Goal: Task Accomplishment & Management: Manage account settings

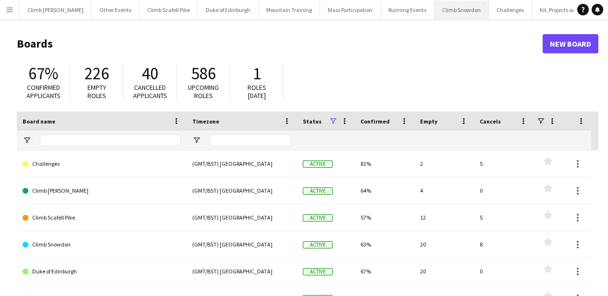
drag, startPoint x: 0, startPoint y: 0, endPoint x: 440, endPoint y: 11, distance: 440.3
click at [440, 11] on button "Climb Snowdon Close" at bounding box center [462, 9] width 54 height 19
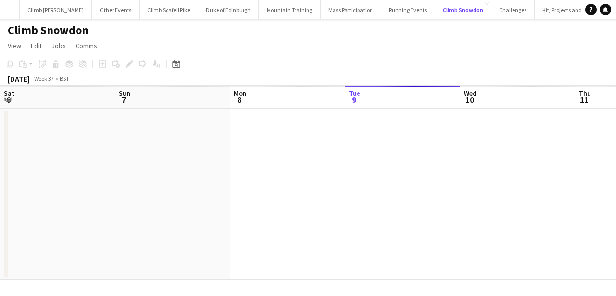
scroll to position [0, 230]
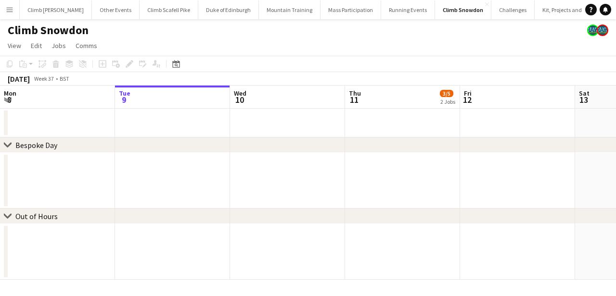
click at [177, 220] on div "chevron-right Bespoke Day chevron-right Out of Hours Sat 6 14/17 6 Jobs Sun 7 M…" at bounding box center [308, 183] width 616 height 194
click at [190, 190] on app-calendar-viewport "Sat 6 14/17 6 Jobs Sun 7 Mon 8 Tue 9 Wed 10 Thu 11 3/5 2 Jobs Fri 12 Sat 13 1/2…" at bounding box center [308, 183] width 616 height 194
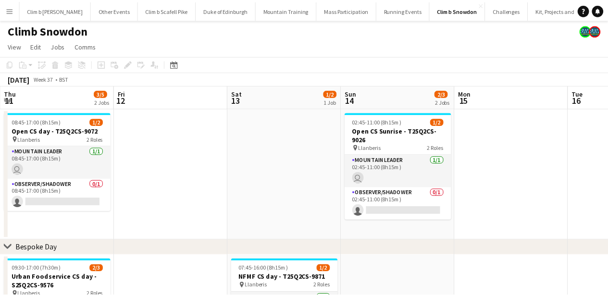
scroll to position [0, 345]
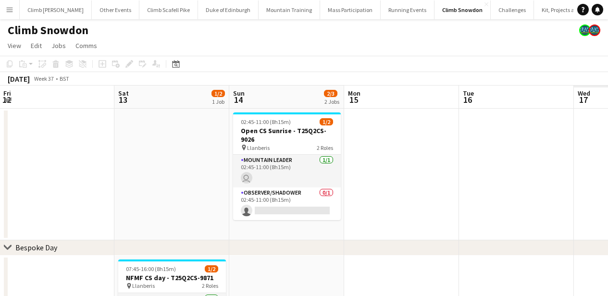
drag, startPoint x: 256, startPoint y: 151, endPoint x: 376, endPoint y: 165, distance: 120.2
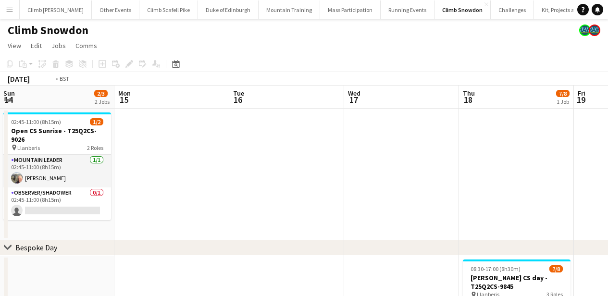
drag, startPoint x: 487, startPoint y: 179, endPoint x: 411, endPoint y: 194, distance: 77.5
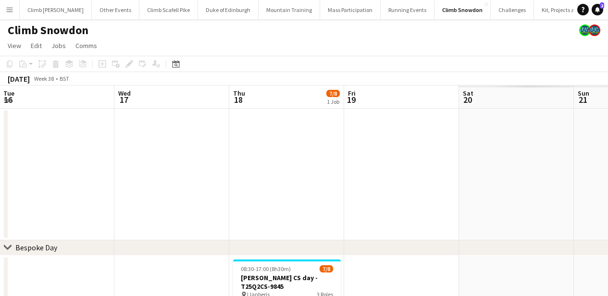
drag, startPoint x: 259, startPoint y: 187, endPoint x: 165, endPoint y: 181, distance: 94.0
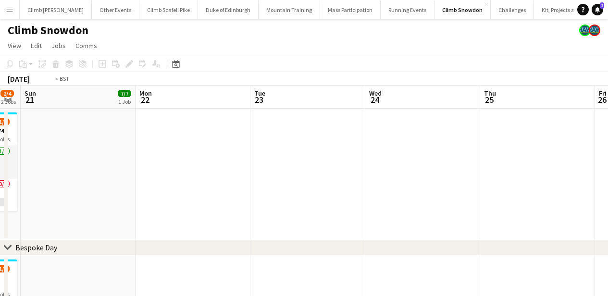
drag, startPoint x: 315, startPoint y: 195, endPoint x: 387, endPoint y: 206, distance: 72.6
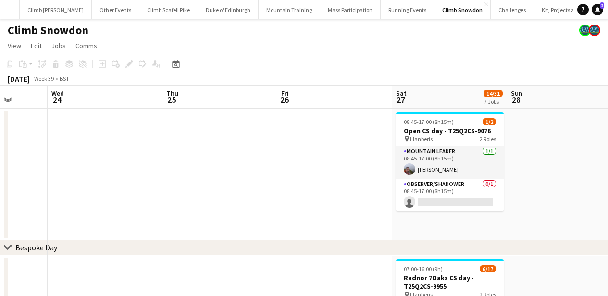
scroll to position [0, 436]
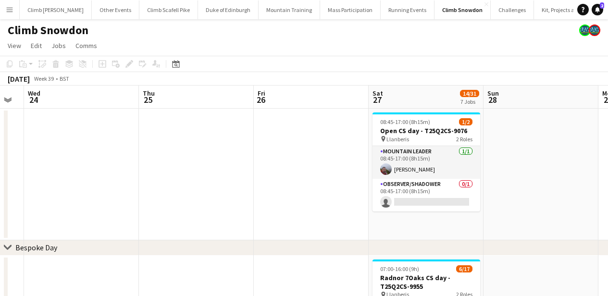
drag, startPoint x: 387, startPoint y: 206, endPoint x: 203, endPoint y: 212, distance: 183.8
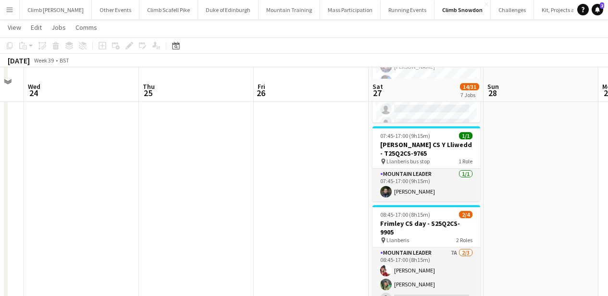
scroll to position [330, 0]
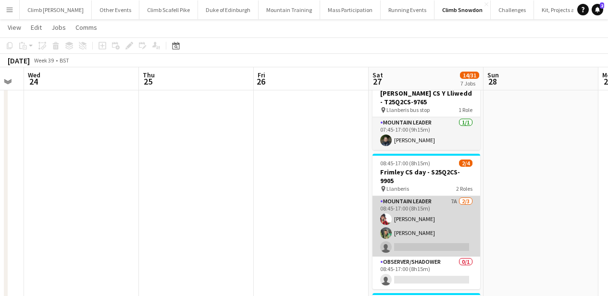
click at [421, 234] on app-card-role "Mountain Leader 7A [DATE] 08:45-17:00 (8h15m) [PERSON_NAME] [PERSON_NAME] singl…" at bounding box center [427, 226] width 108 height 61
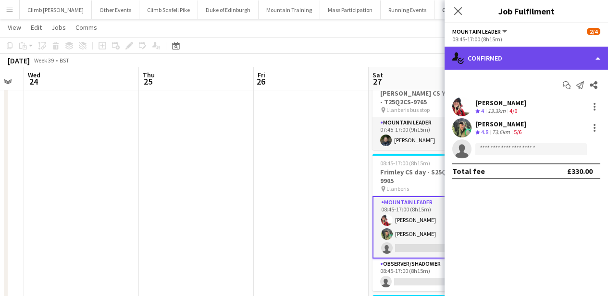
click at [516, 62] on div "single-neutral-actions-check-2 Confirmed" at bounding box center [527, 58] width 164 height 23
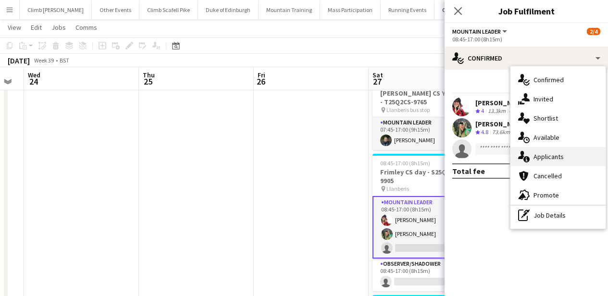
click at [560, 161] on div "single-neutral-actions-information Applicants" at bounding box center [558, 156] width 95 height 19
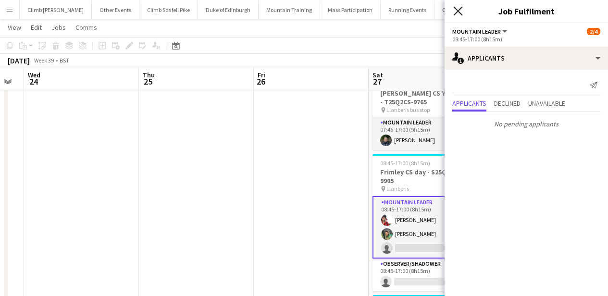
click at [458, 9] on icon "Close pop-in" at bounding box center [458, 10] width 9 height 9
